Goal: Check status

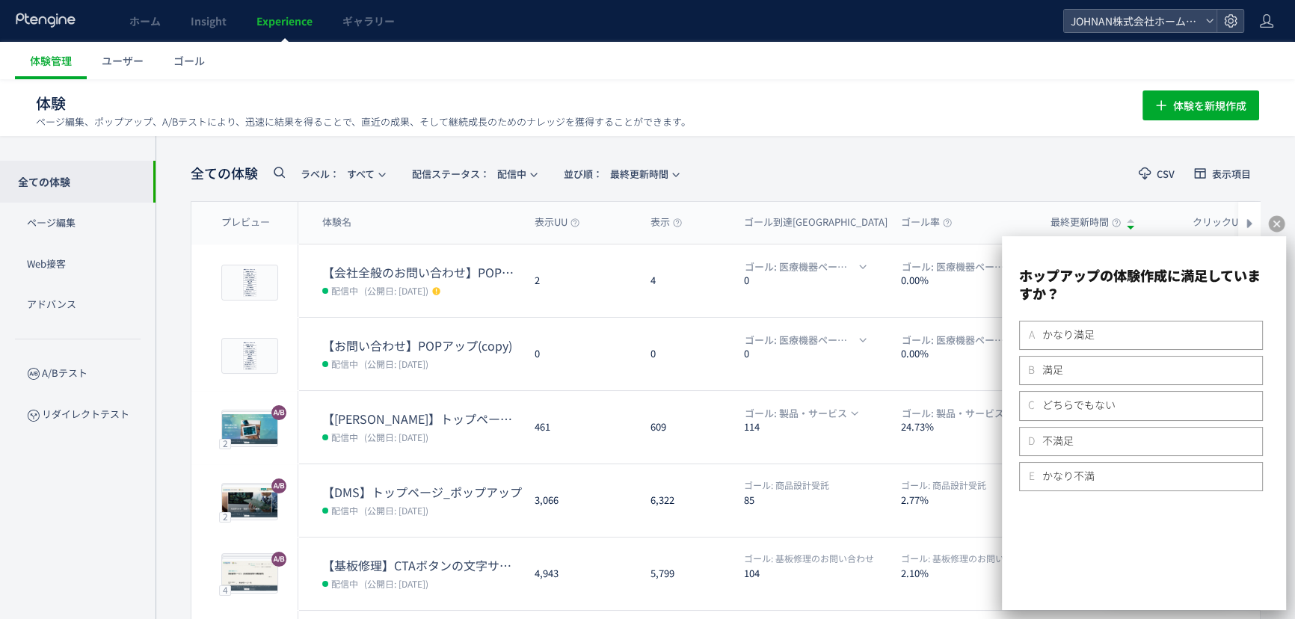
click at [1272, 218] on icon at bounding box center [1277, 224] width 16 height 16
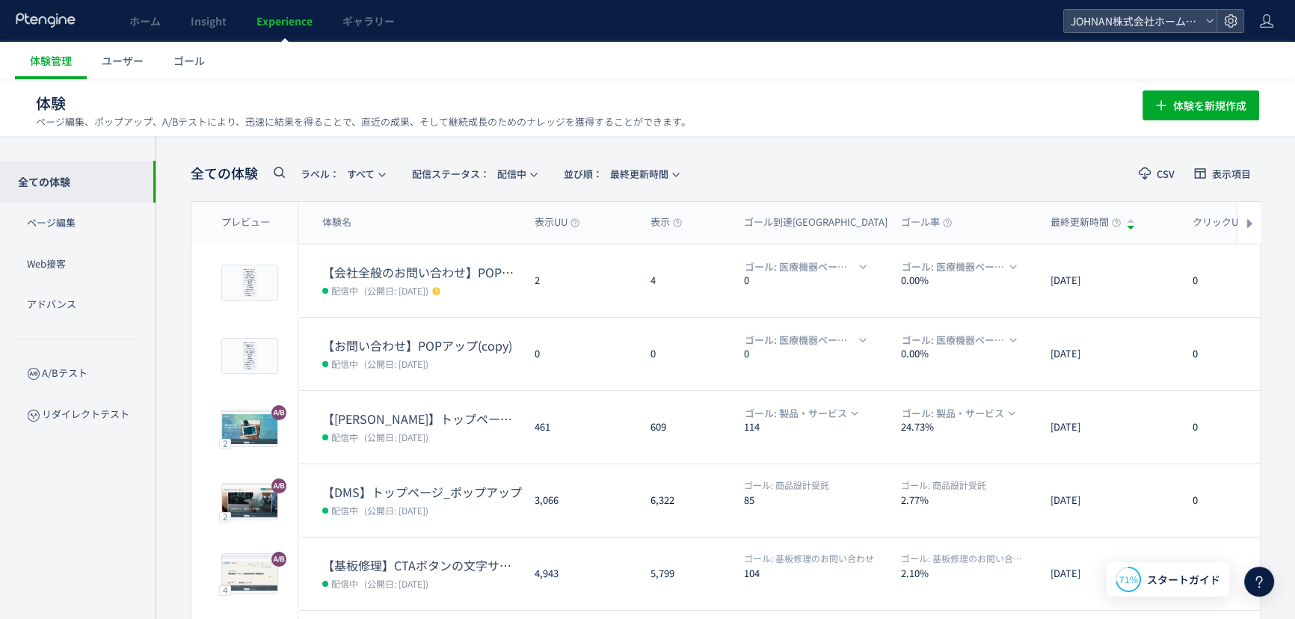
click at [1277, 221] on div "全ての体験 ラベル： すべて 配信ステータス​： 配信中 並び順： 最終更新時間 CSV 表示項目 プレビュー 体験名 表示UU 表示 ゴール到達UU ゴール…" at bounding box center [726, 475] width 1140 height 678
click at [511, 178] on span "配信ステータス​： 配信中" at bounding box center [469, 174] width 114 height 25
click at [473, 327] on li "下書き" at bounding box center [476, 323] width 61 height 27
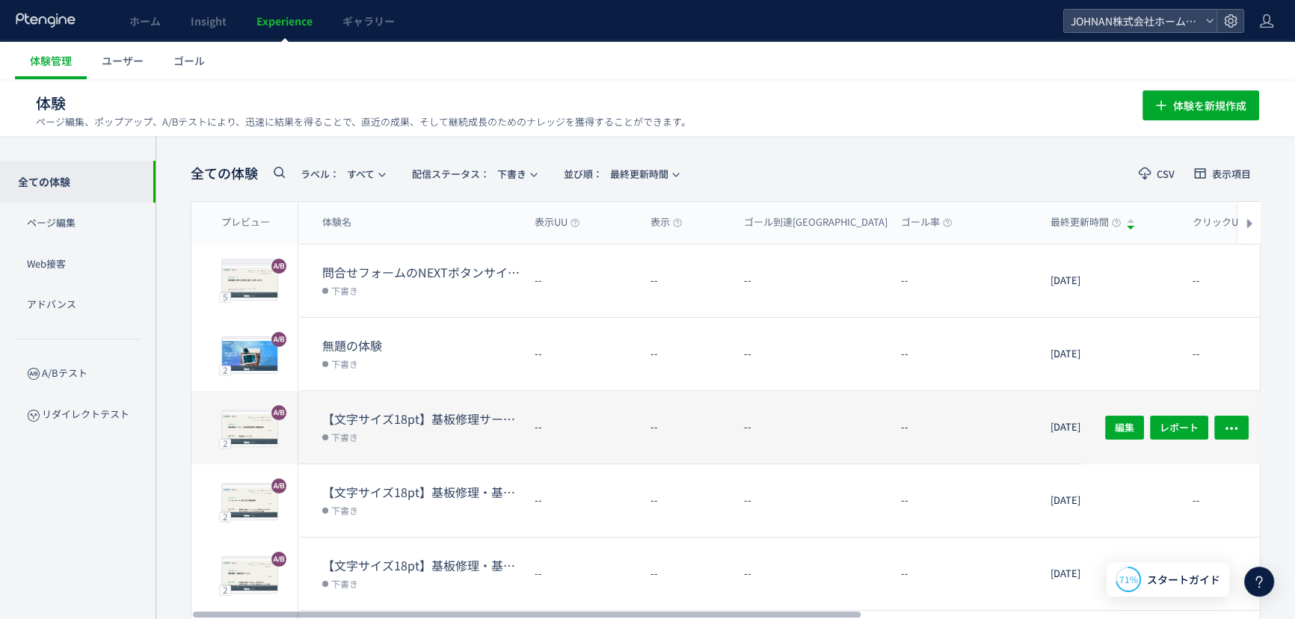
click at [843, 421] on dt "--" at bounding box center [816, 427] width 145 height 14
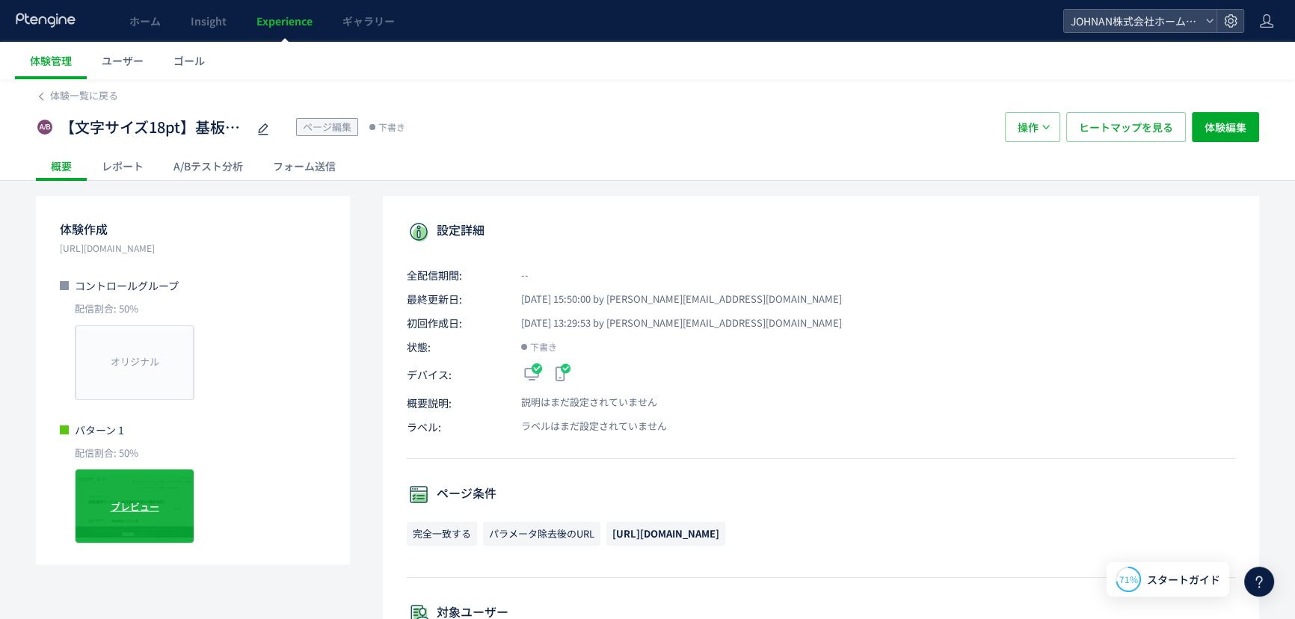
click at [172, 498] on div "プレビュー" at bounding box center [135, 506] width 120 height 75
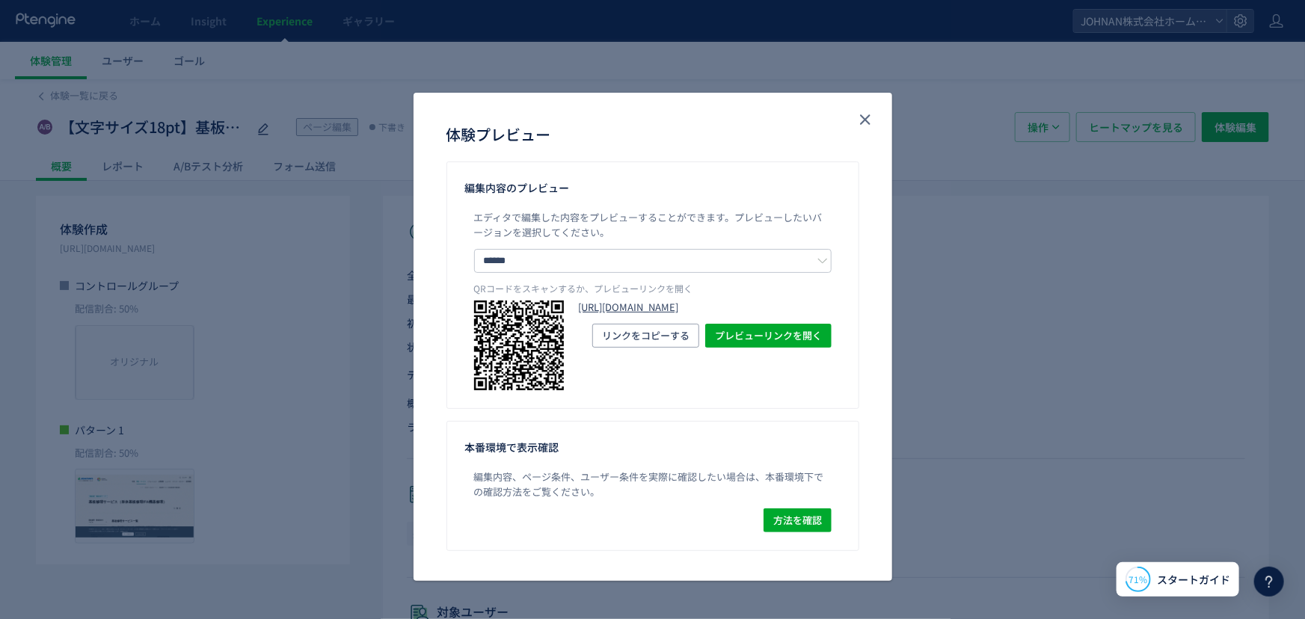
click at [689, 301] on link "[URL][DOMAIN_NAME]" at bounding box center [705, 308] width 253 height 14
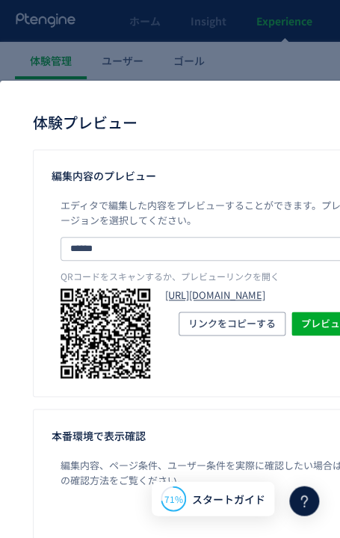
click at [209, 300] on link "[URL][DOMAIN_NAME]" at bounding box center [291, 296] width 253 height 14
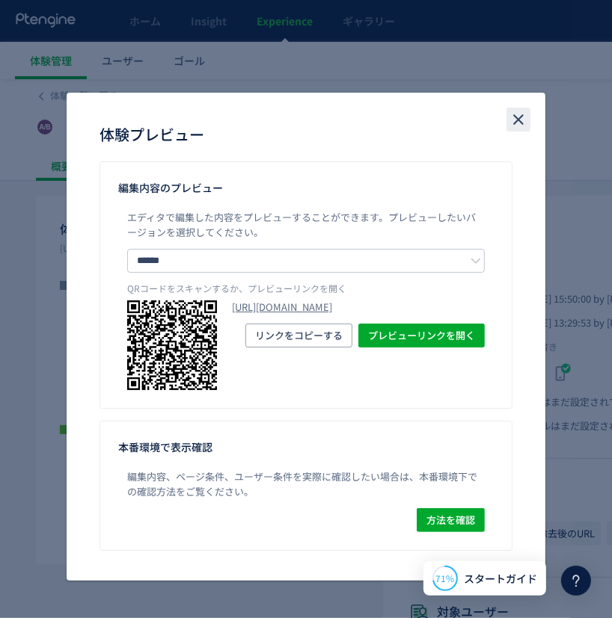
click at [518, 115] on icon "close" at bounding box center [518, 120] width 18 height 18
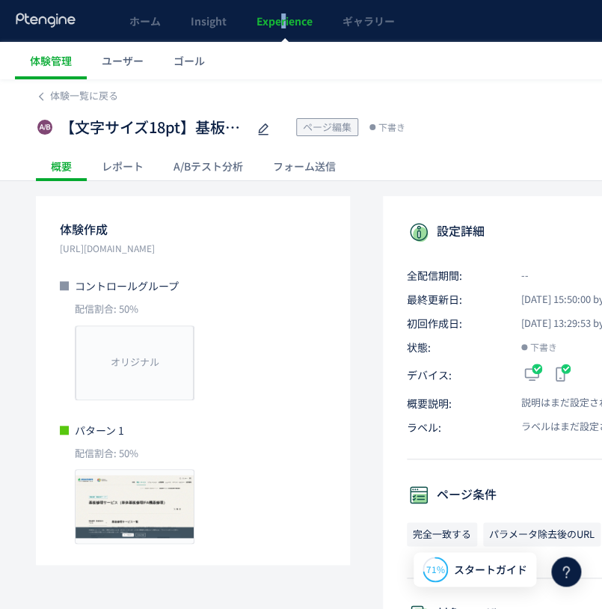
click at [284, 25] on span "Experience" at bounding box center [285, 20] width 56 height 15
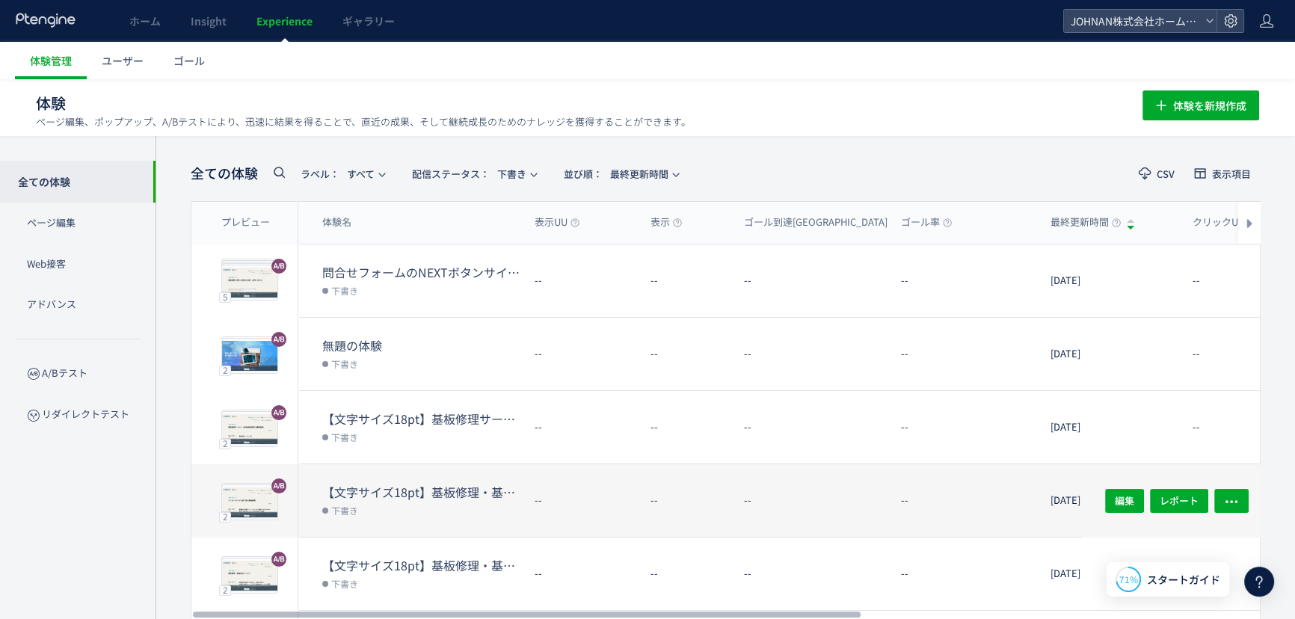
click at [430, 477] on div "【文字サイズ18pt】基板修理・基板保全サービスメーカーサービス終了品の基板修理_mrk 下書き" at bounding box center [410, 500] width 224 height 73
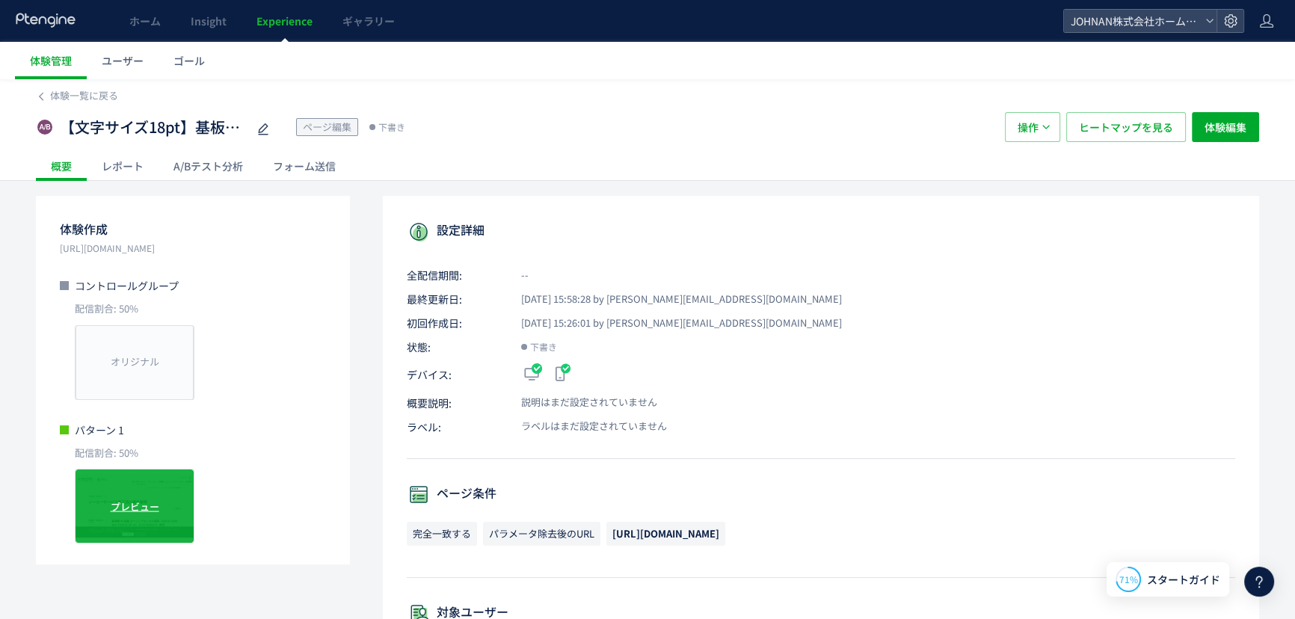
click at [171, 501] on div "プレビュー" at bounding box center [135, 506] width 120 height 75
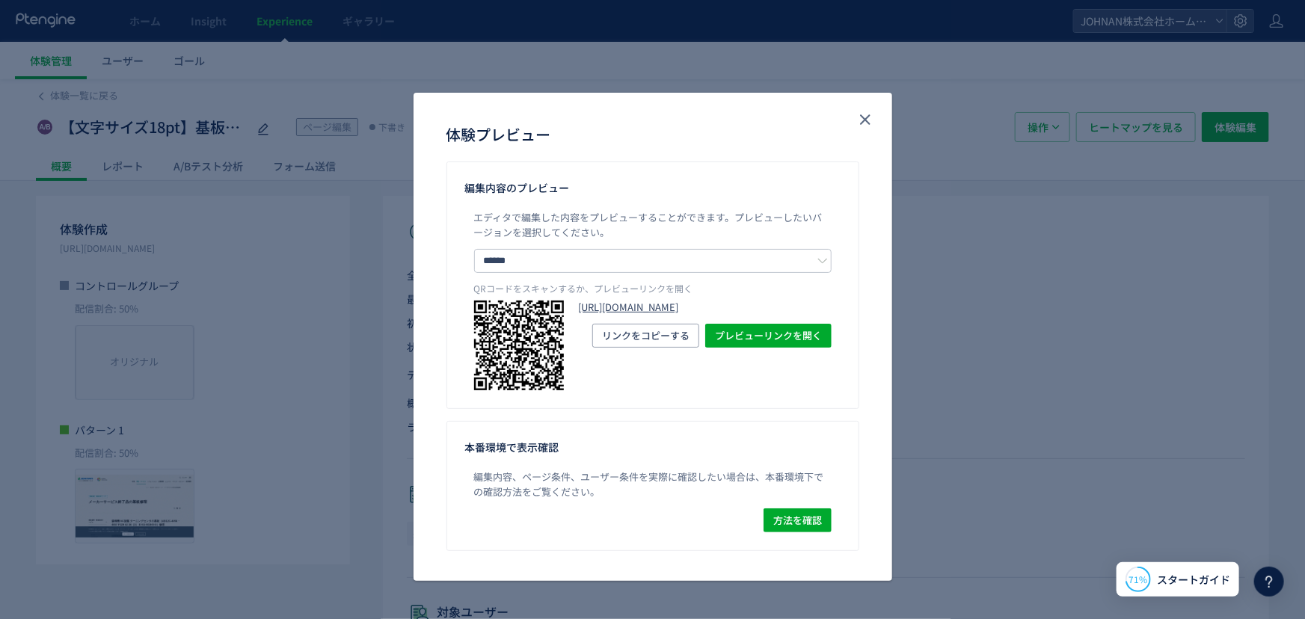
click at [600, 315] on link "[URL][DOMAIN_NAME]" at bounding box center [705, 308] width 253 height 14
click at [863, 117] on icon "close" at bounding box center [865, 120] width 18 height 18
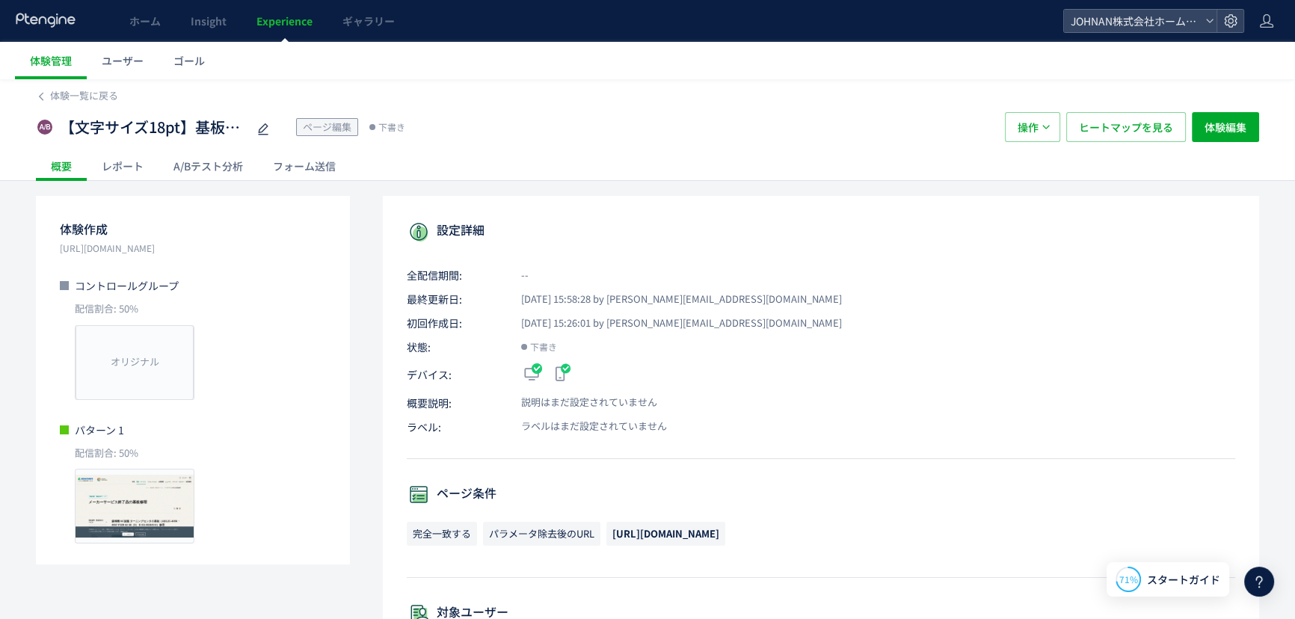
click at [295, 20] on span "Experience" at bounding box center [285, 20] width 56 height 15
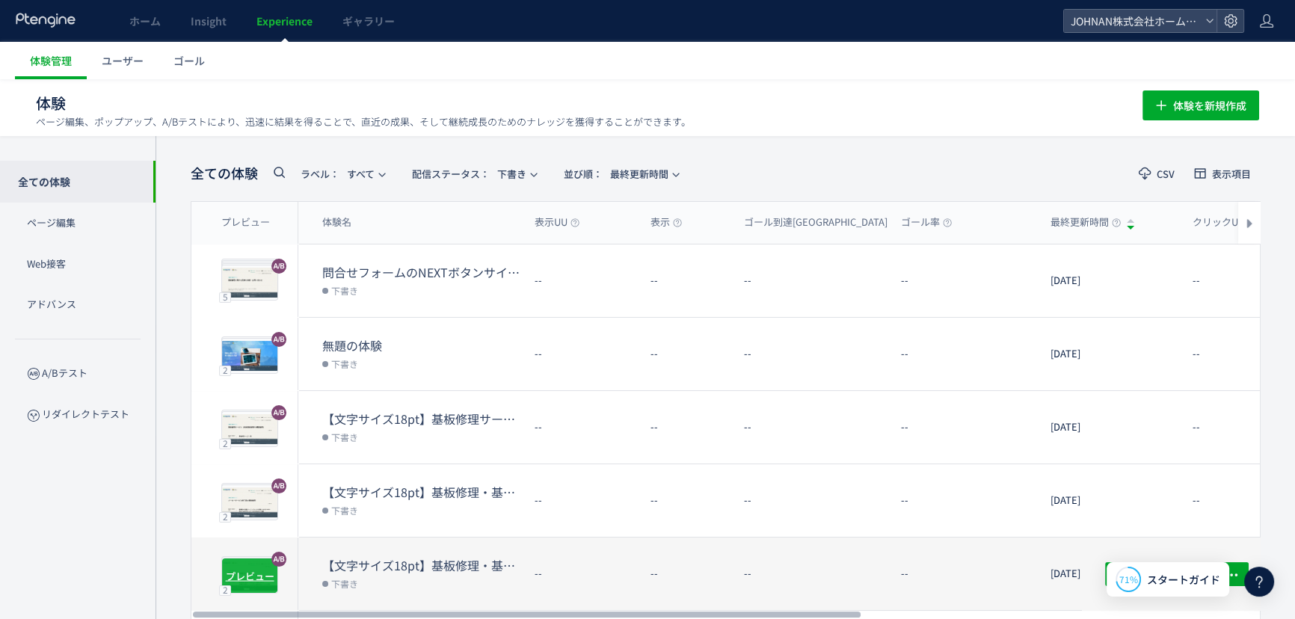
click at [252, 575] on span "プレビュー" at bounding box center [250, 575] width 49 height 14
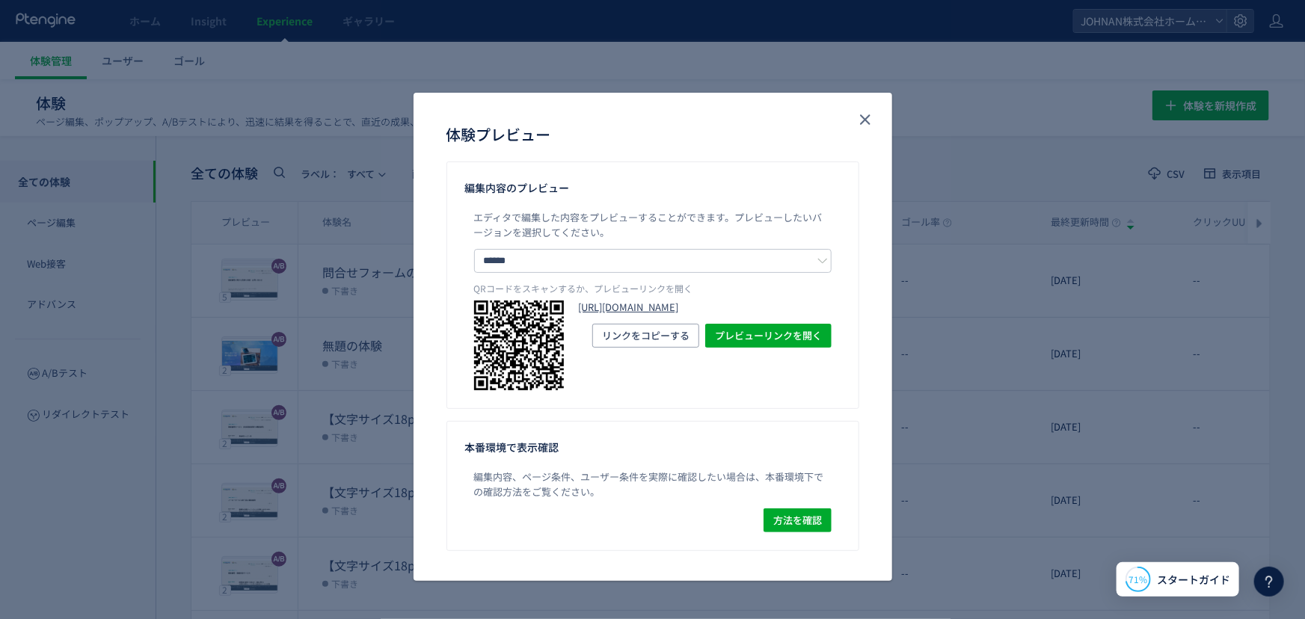
click at [640, 315] on link "[URL][DOMAIN_NAME]" at bounding box center [705, 308] width 253 height 14
click at [867, 120] on icon "close" at bounding box center [865, 120] width 18 height 18
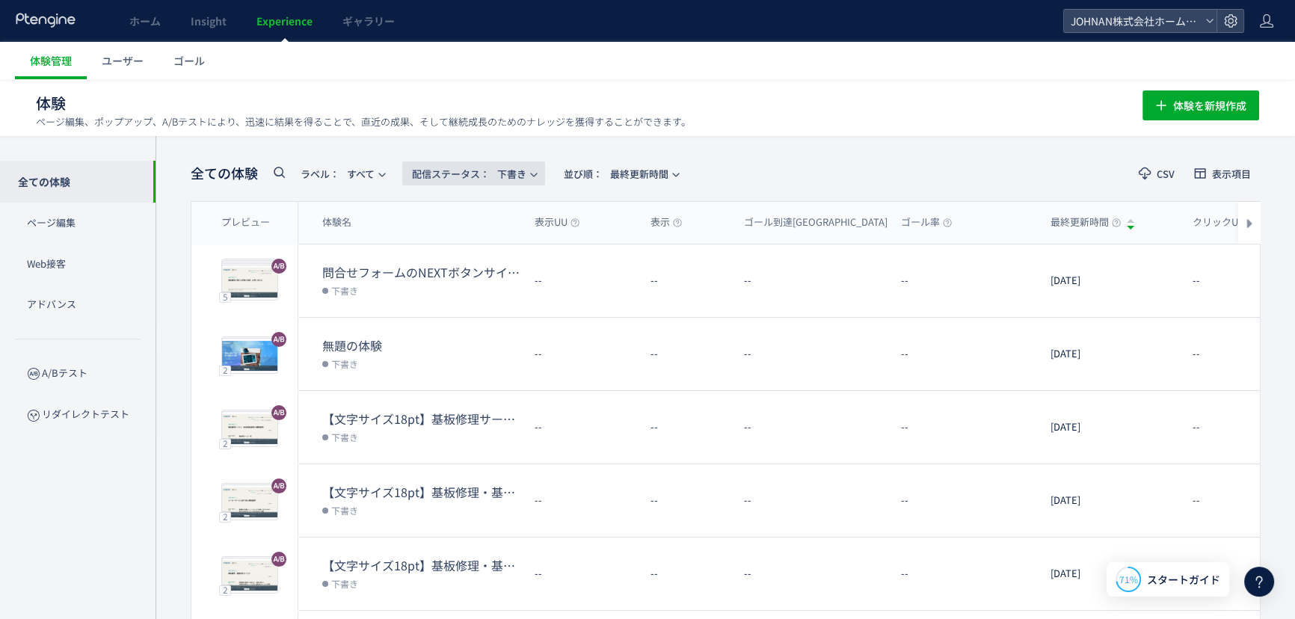
click at [470, 170] on span "配信ステータス​：" at bounding box center [451, 174] width 78 height 14
drag, startPoint x: 480, startPoint y: 241, endPoint x: 500, endPoint y: 263, distance: 29.7
click at [482, 241] on li "配信中" at bounding box center [476, 242] width 61 height 27
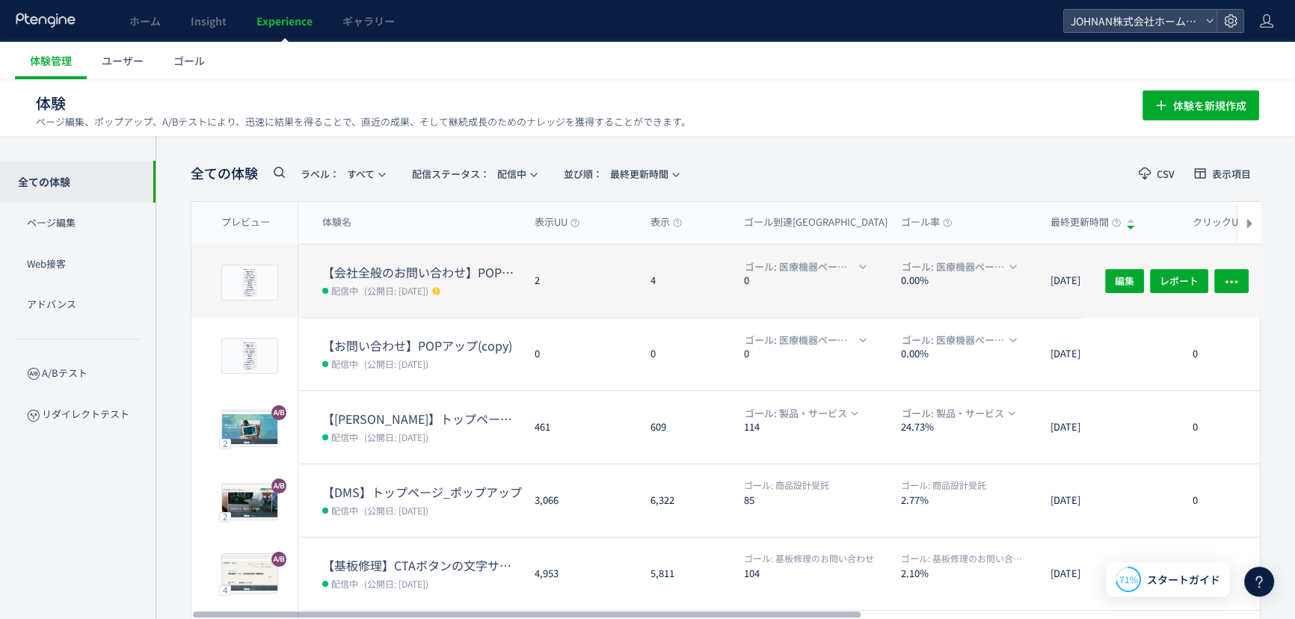
click at [509, 294] on dd "配信中 (公開日: [DATE])" at bounding box center [422, 289] width 200 height 19
